Goal: Information Seeking & Learning: Learn about a topic

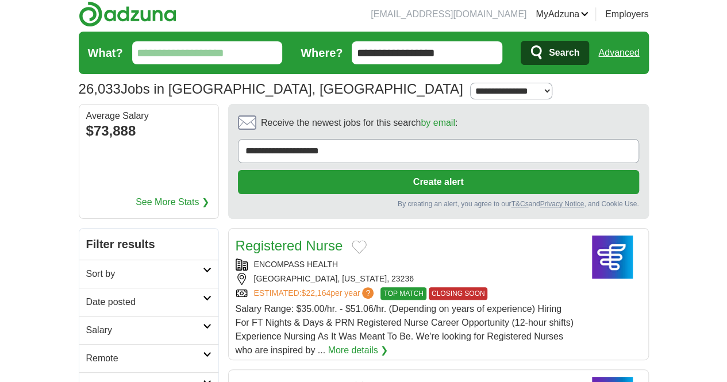
scroll to position [72, 0]
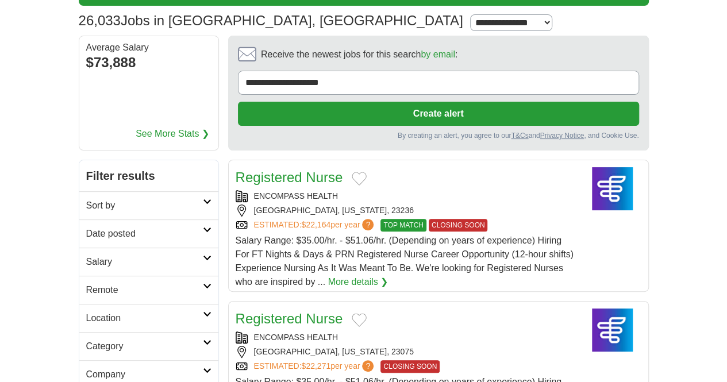
click at [109, 199] on h2 "Sort by" at bounding box center [144, 206] width 117 height 14
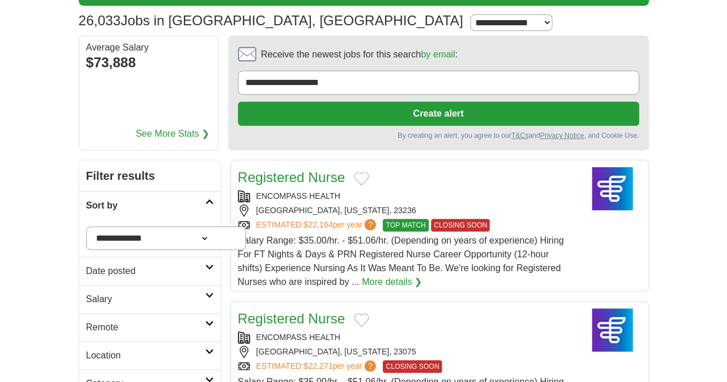
click at [110, 191] on link "Sort by" at bounding box center [149, 205] width 141 height 28
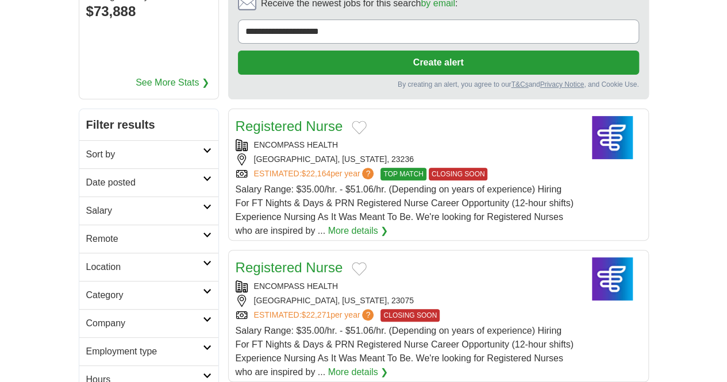
scroll to position [124, 0]
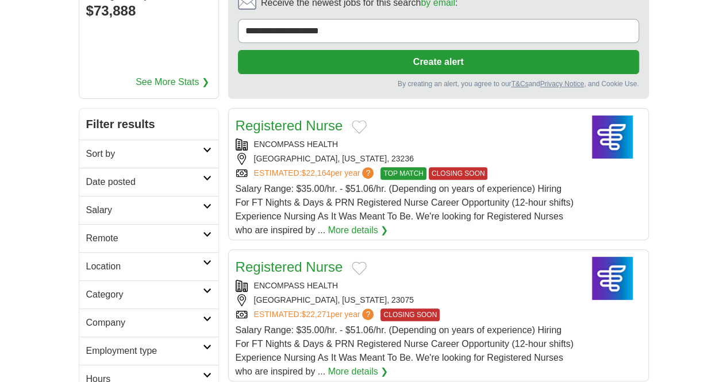
click at [90, 288] on h2 "Category" at bounding box center [144, 295] width 117 height 14
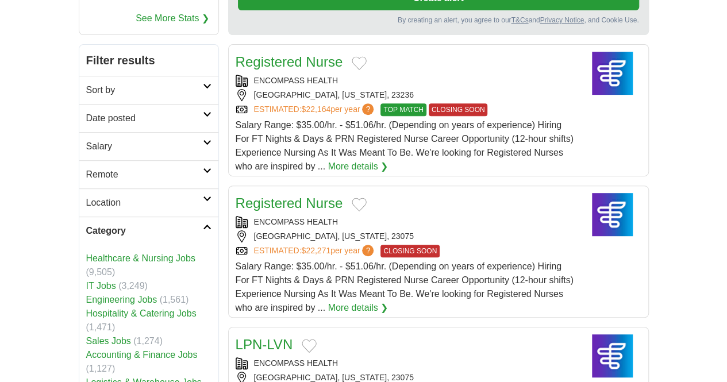
scroll to position [188, 0]
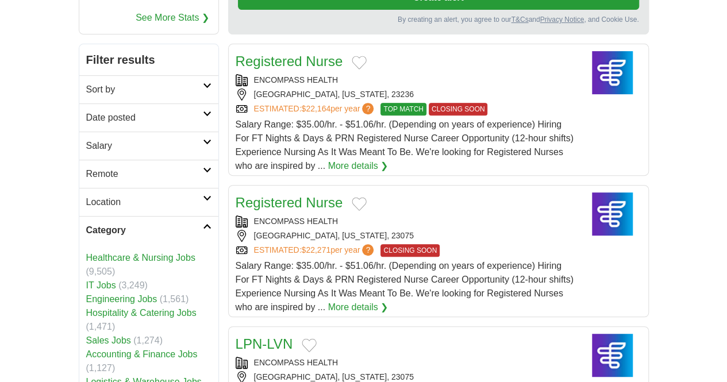
click at [125, 216] on link "Category" at bounding box center [148, 230] width 139 height 28
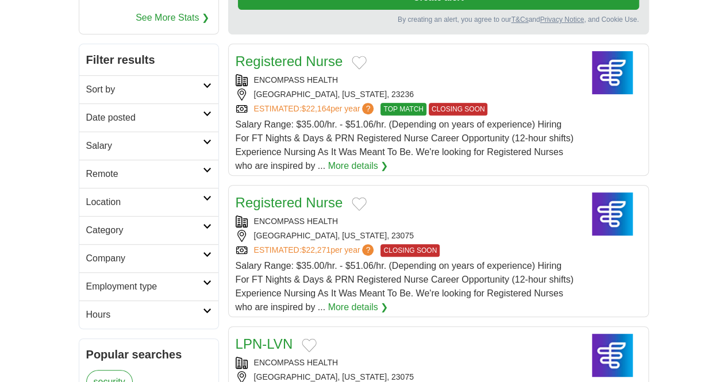
scroll to position [0, 0]
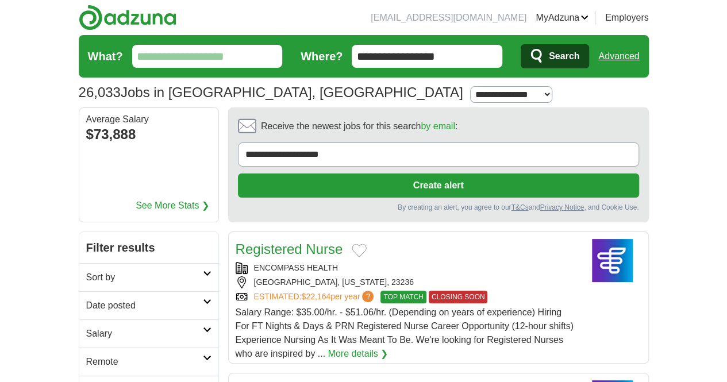
click at [218, 67] on input "What?" at bounding box center [207, 56] width 151 height 23
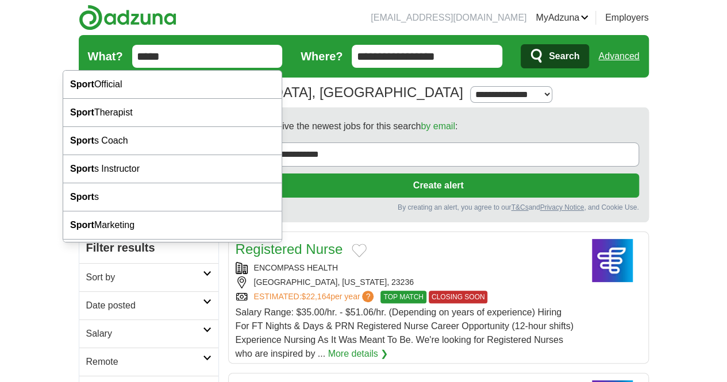
type input "*****"
click at [521, 44] on button "Search" at bounding box center [555, 56] width 68 height 24
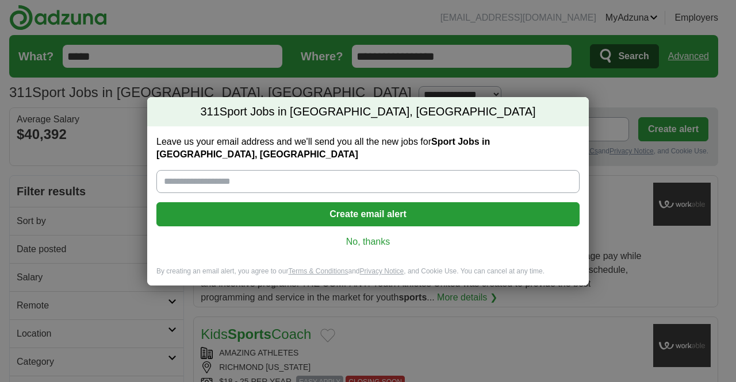
click at [384, 237] on link "No, thanks" at bounding box center [368, 242] width 405 height 13
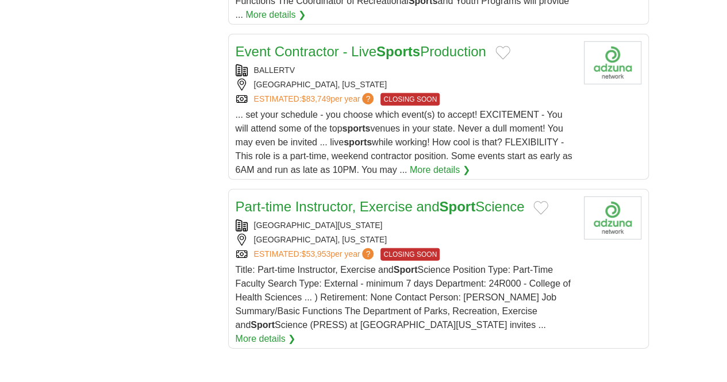
scroll to position [1576, 0]
